Goal: Task Accomplishment & Management: Use online tool/utility

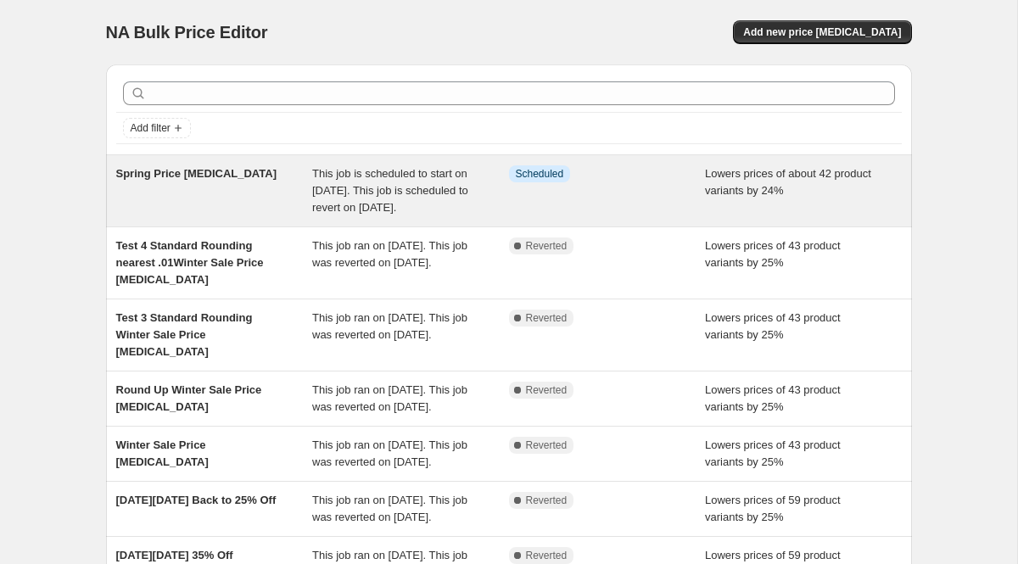
click at [231, 186] on div "Spring Price [MEDICAL_DATA]" at bounding box center [214, 190] width 197 height 51
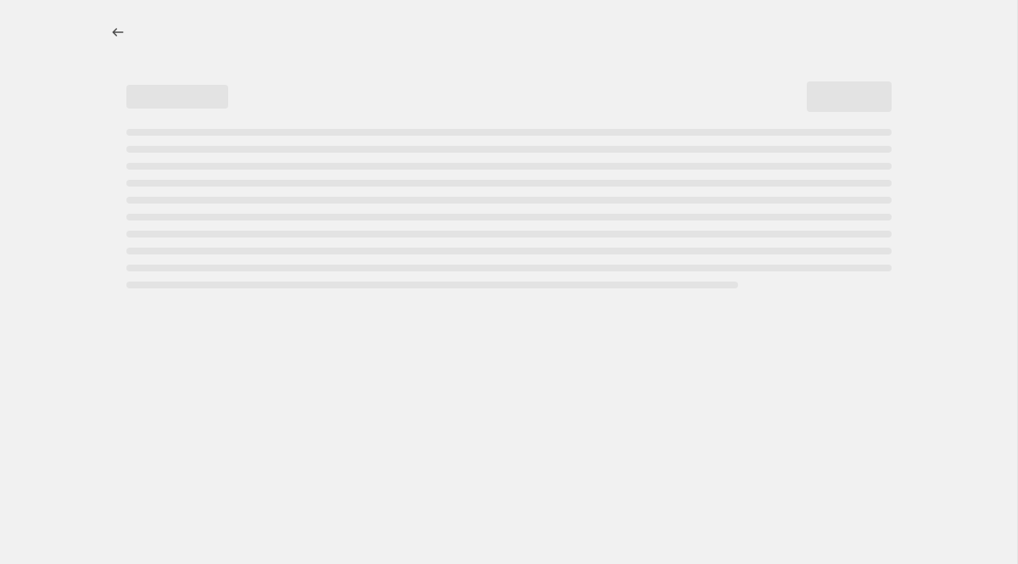
select select "percentage"
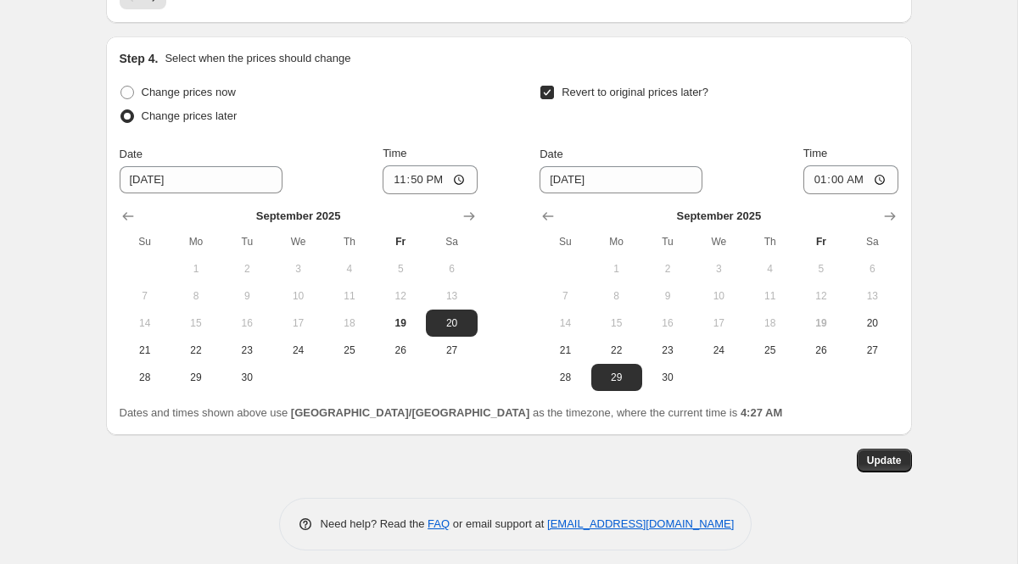
scroll to position [1576, 0]
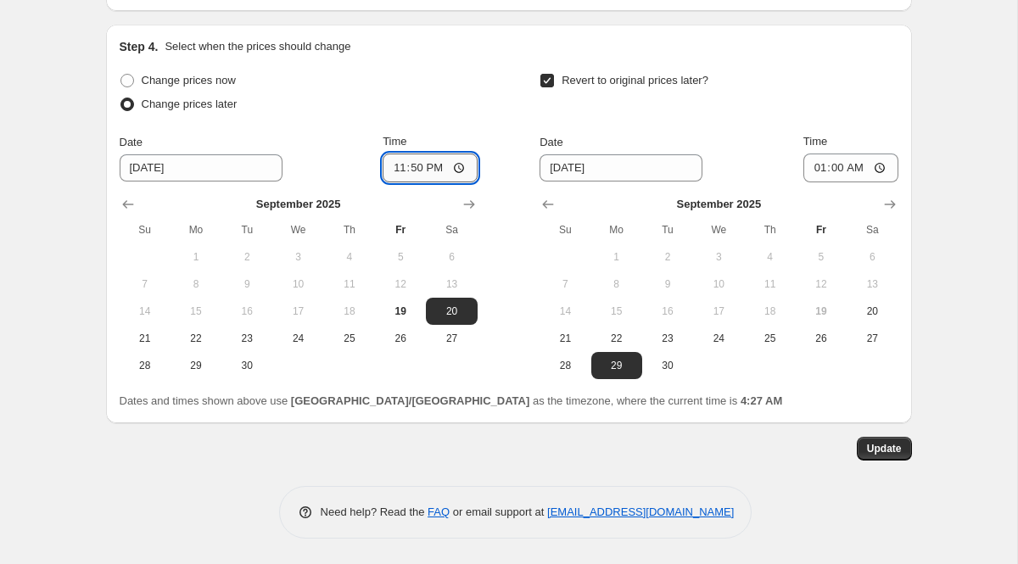
click at [431, 169] on input "23:50" at bounding box center [429, 167] width 95 height 29
click at [458, 165] on input "23:50" at bounding box center [429, 167] width 95 height 29
click at [456, 108] on div "Change prices later" at bounding box center [299, 104] width 358 height 24
click at [458, 170] on input "04:30" at bounding box center [429, 167] width 95 height 29
type input "04:00"
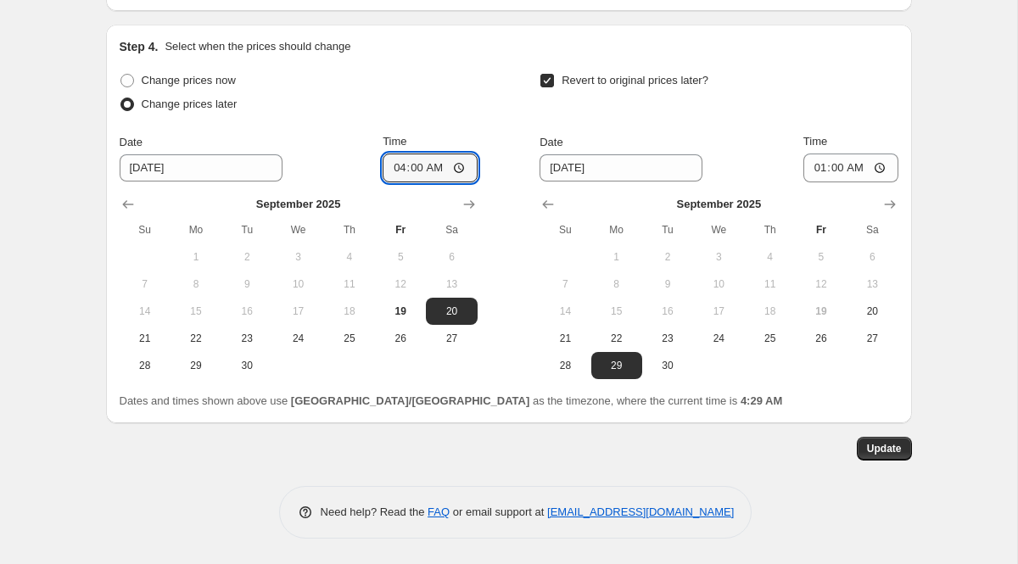
click at [447, 119] on div "Change prices now Change prices later" at bounding box center [299, 94] width 358 height 51
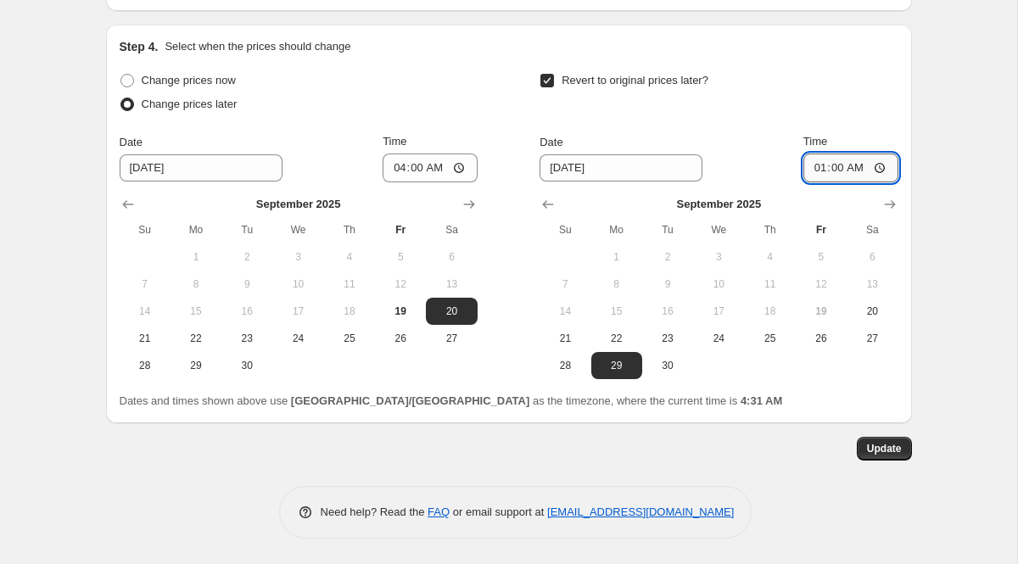
click at [870, 170] on input "01:00" at bounding box center [850, 167] width 95 height 29
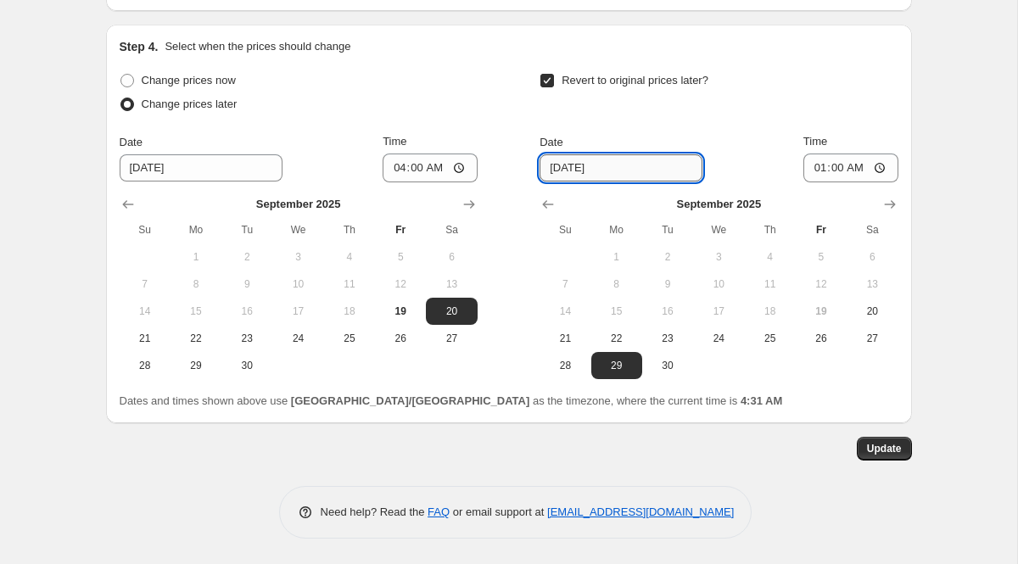
click at [594, 158] on input "[DATE]" at bounding box center [620, 167] width 163 height 27
click at [594, 169] on input "[DATE]" at bounding box center [620, 167] width 163 height 27
click at [635, 361] on button "29" at bounding box center [616, 365] width 51 height 27
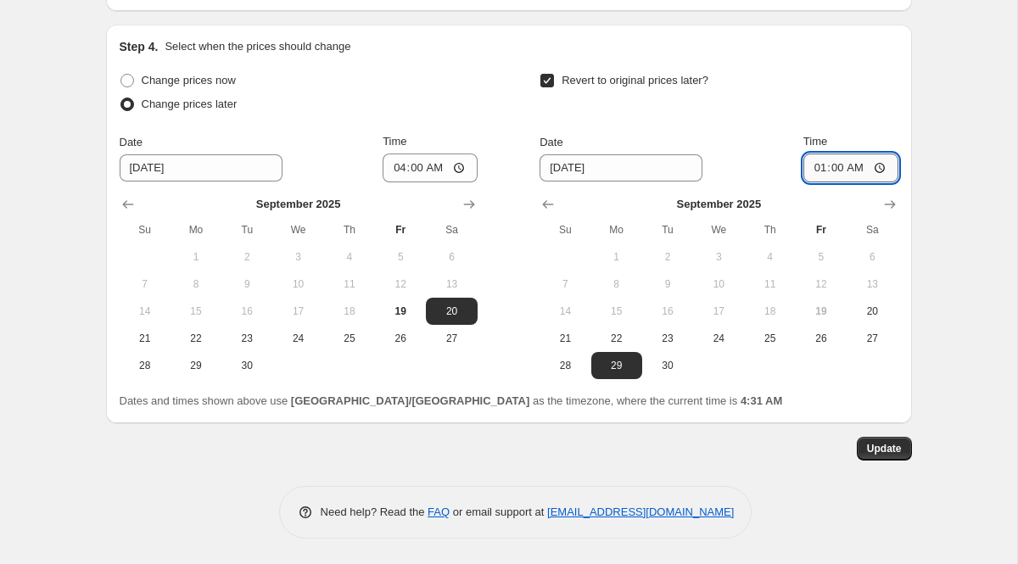
click at [879, 170] on input "01:00" at bounding box center [850, 167] width 95 height 29
type input "05:00"
click at [772, 376] on td at bounding box center [769, 365] width 51 height 27
click at [874, 449] on span "Update" at bounding box center [884, 449] width 35 height 14
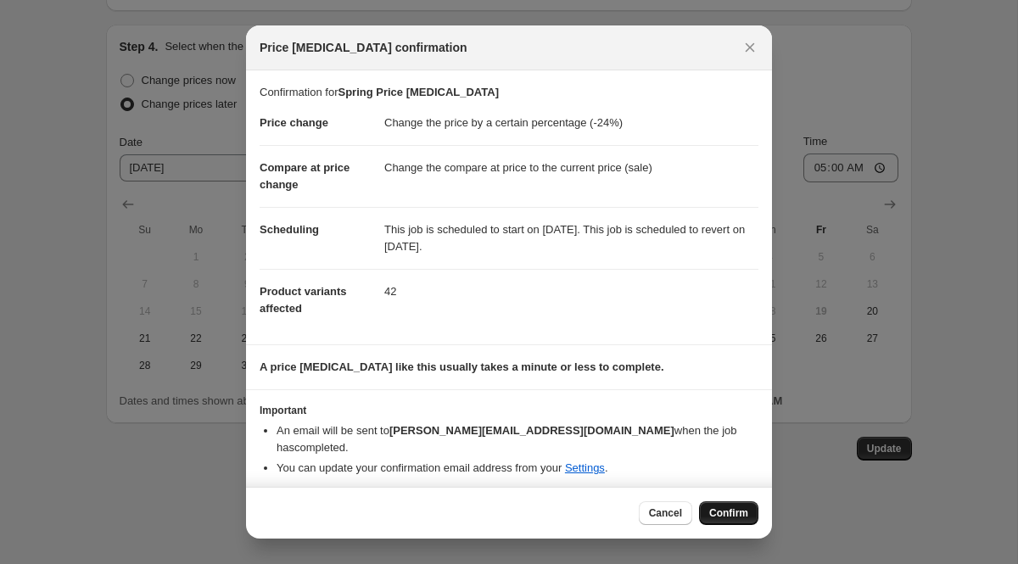
click at [738, 510] on span "Confirm" at bounding box center [728, 513] width 39 height 14
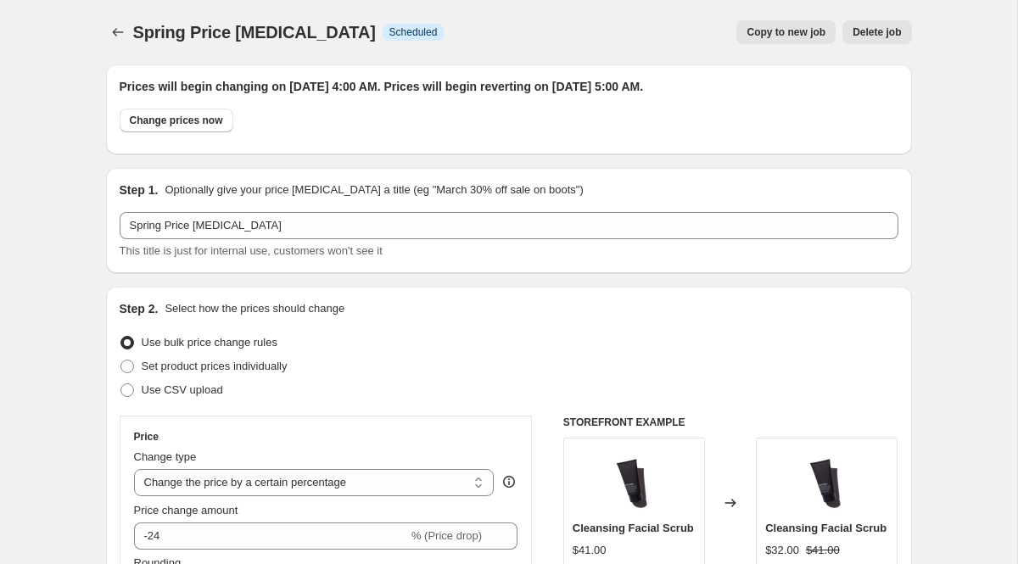
scroll to position [1576, 0]
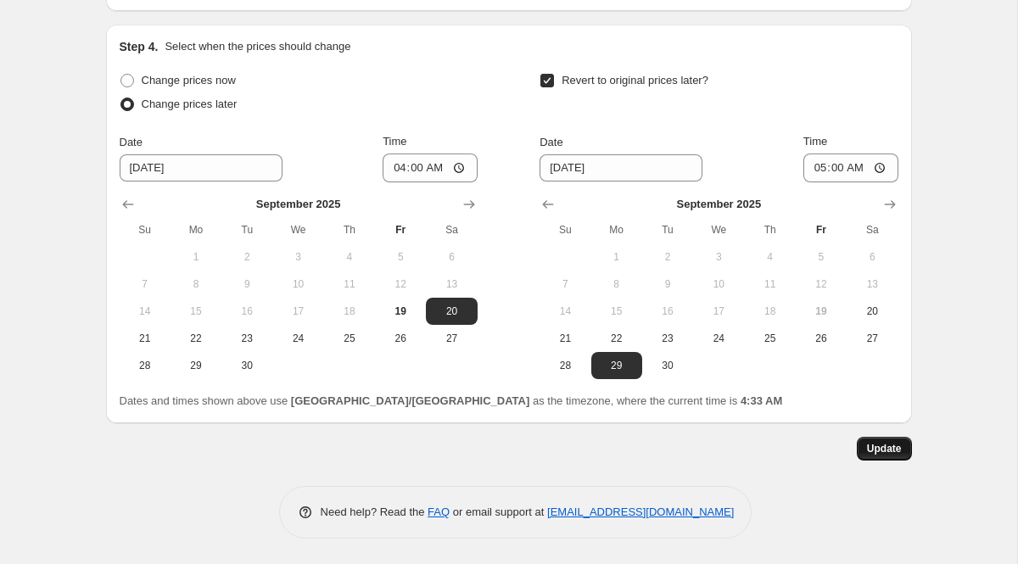
click at [872, 442] on span "Update" at bounding box center [884, 449] width 35 height 14
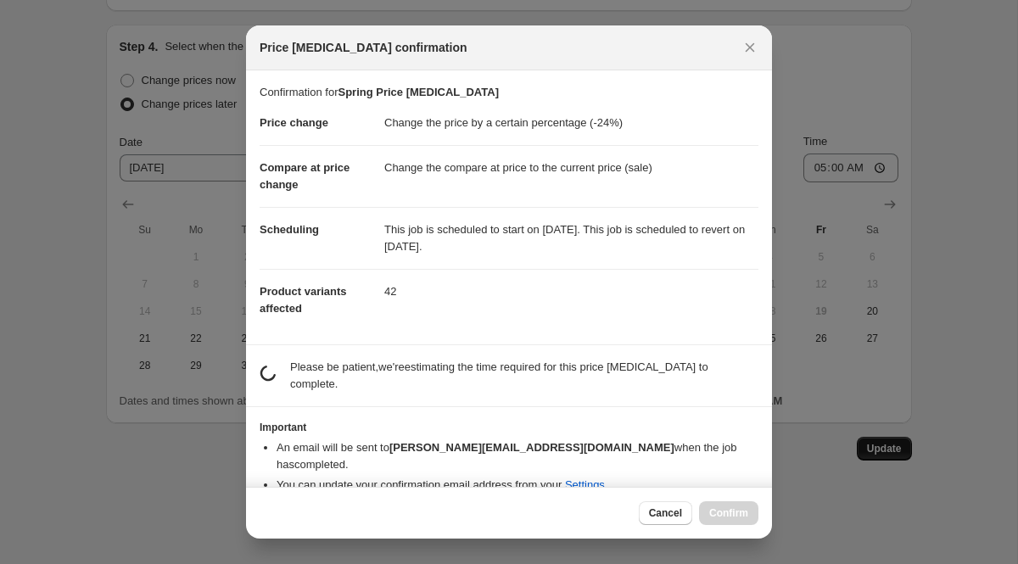
scroll to position [0, 0]
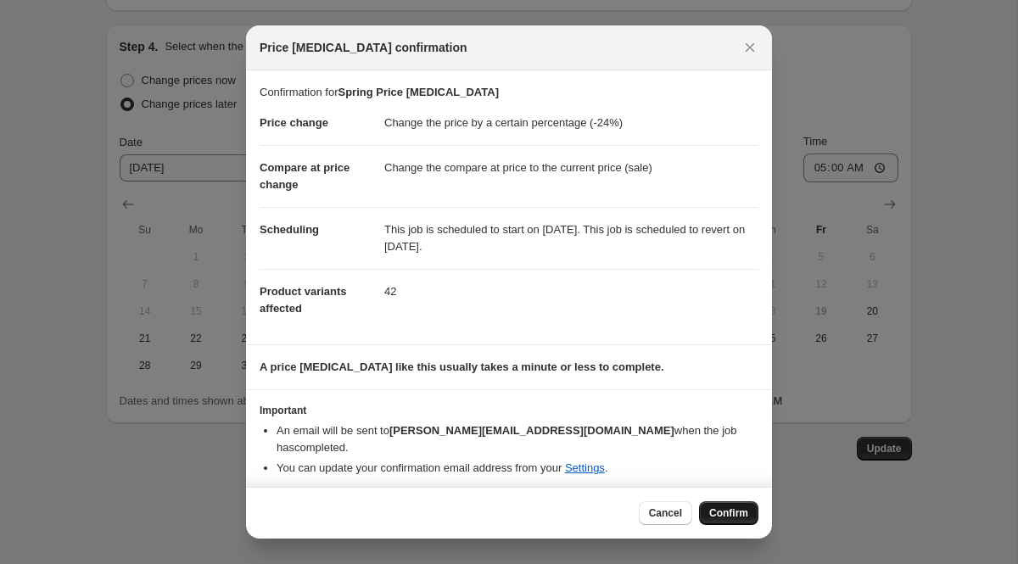
click at [735, 509] on span "Confirm" at bounding box center [728, 513] width 39 height 14
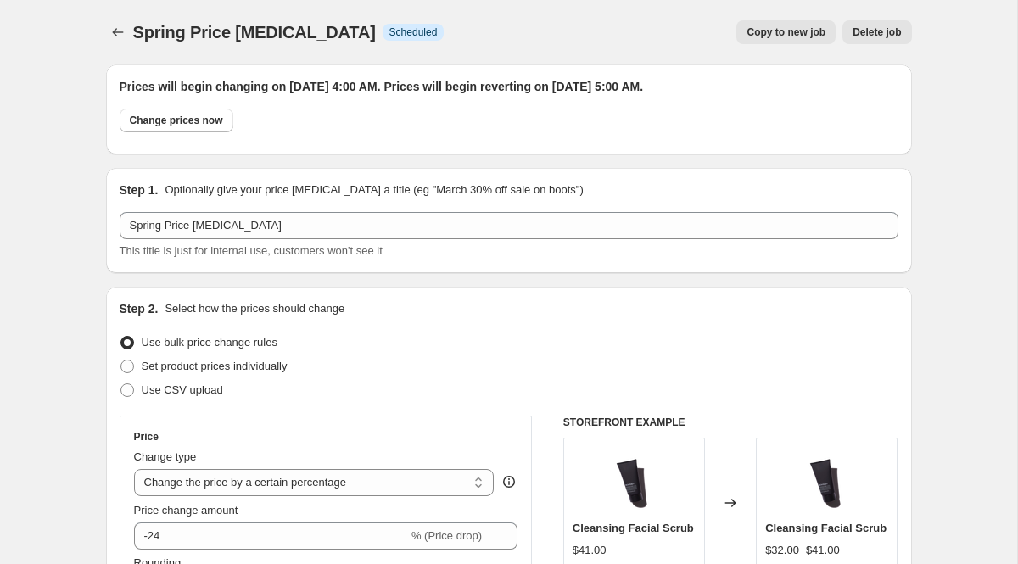
scroll to position [1576, 0]
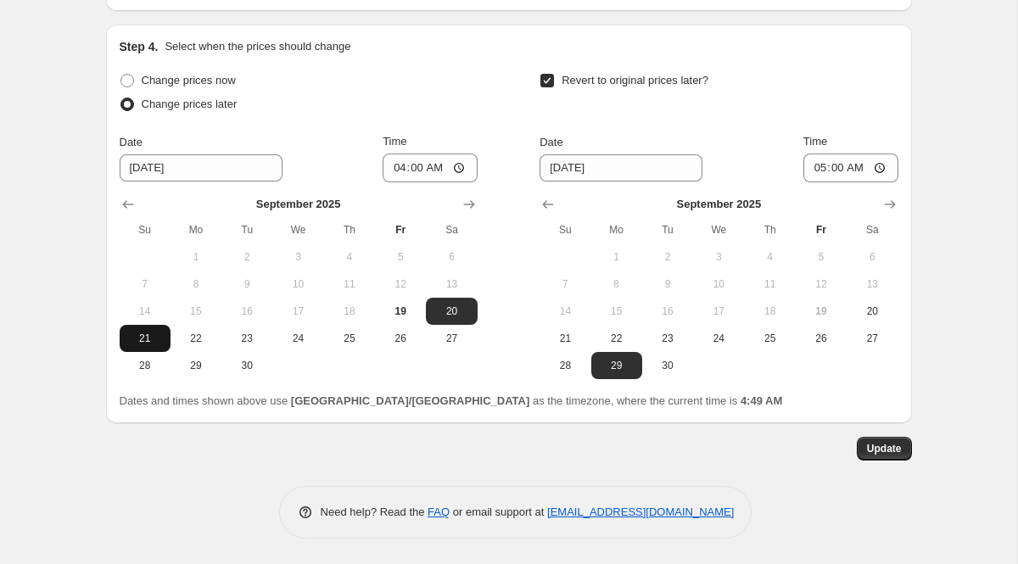
click at [142, 339] on span "21" at bounding box center [144, 339] width 37 height 14
type input "[DATE]"
click at [620, 332] on span "22" at bounding box center [616, 339] width 37 height 14
type input "[DATE]"
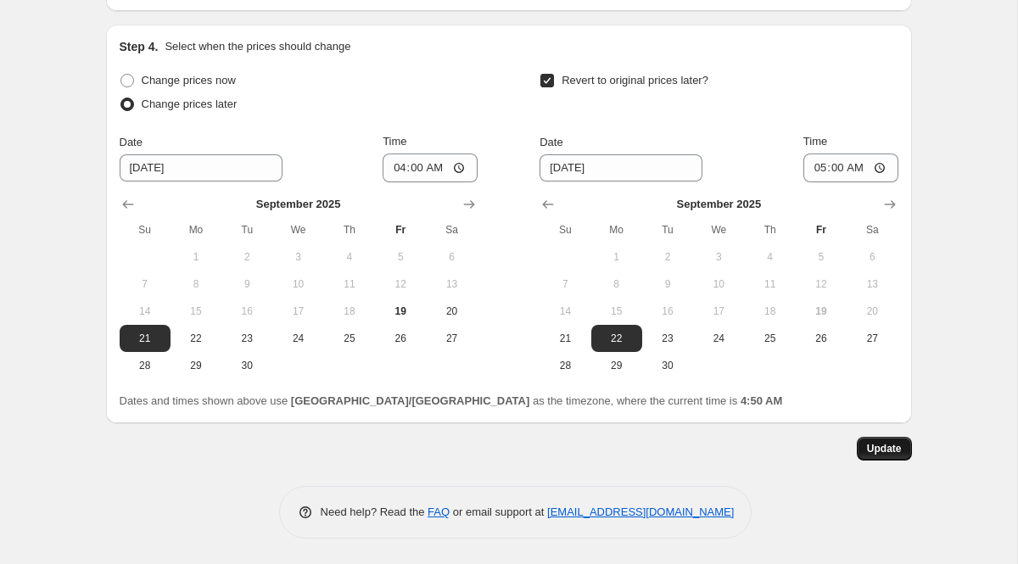
click at [885, 447] on span "Update" at bounding box center [884, 449] width 35 height 14
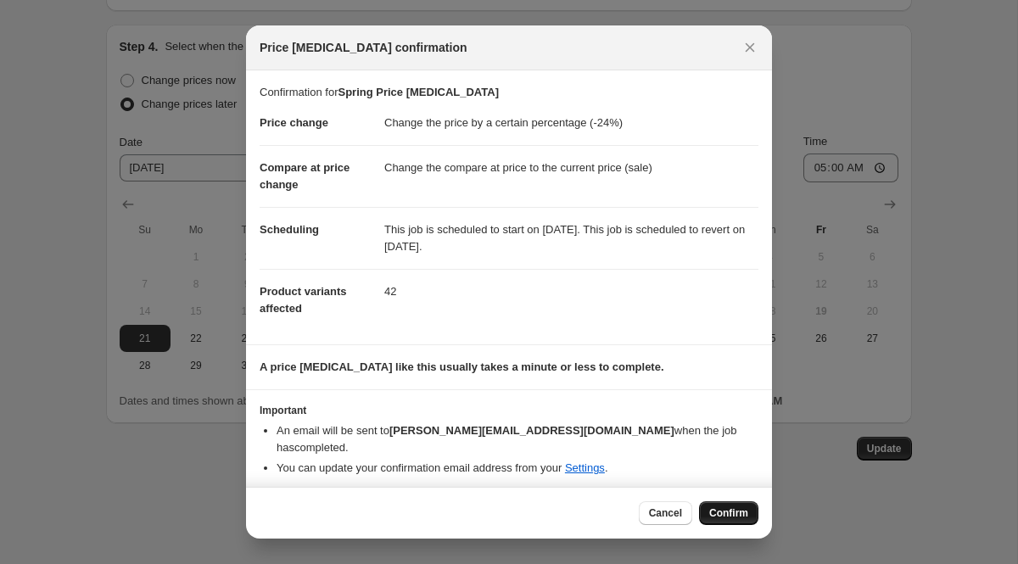
click at [742, 510] on span "Confirm" at bounding box center [728, 513] width 39 height 14
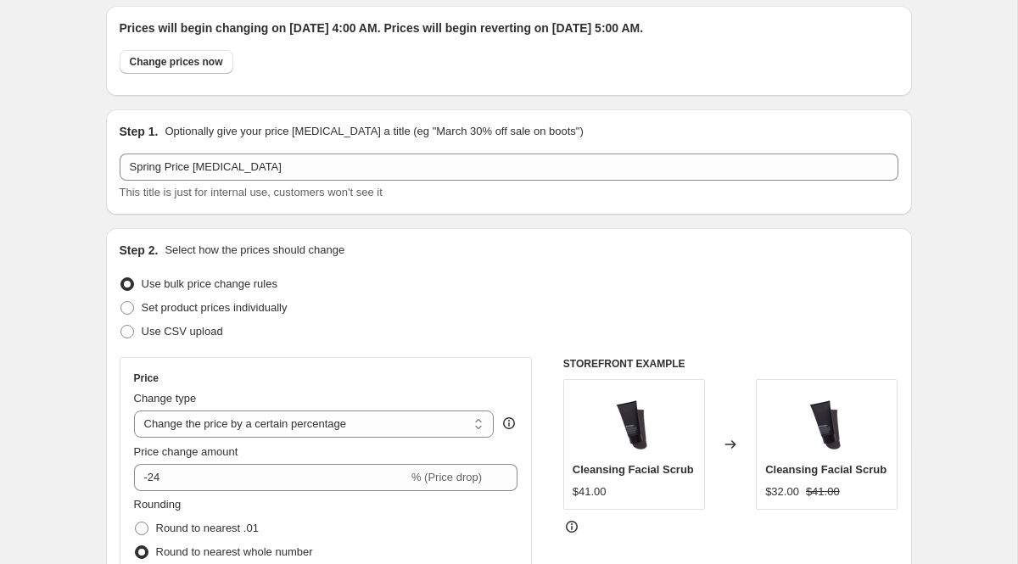
scroll to position [44, 0]
